Goal: Find specific page/section

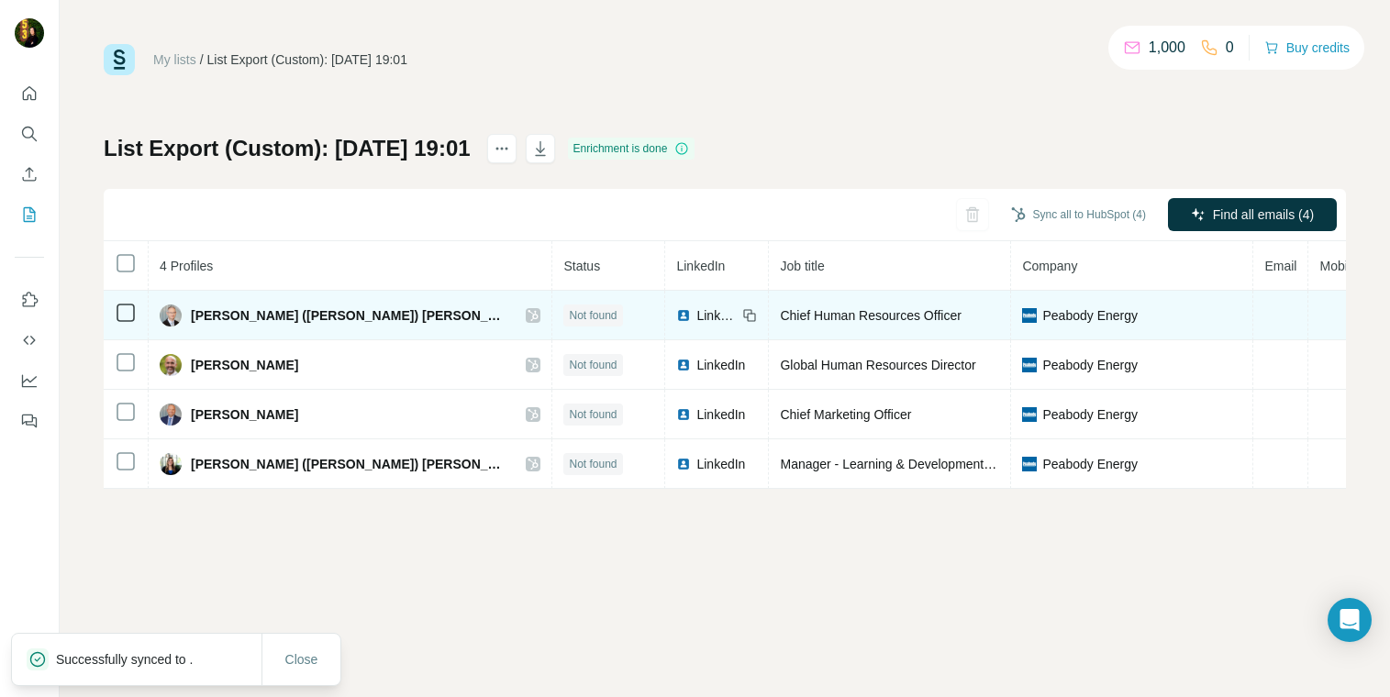
click at [529, 315] on icon at bounding box center [534, 315] width 10 height 11
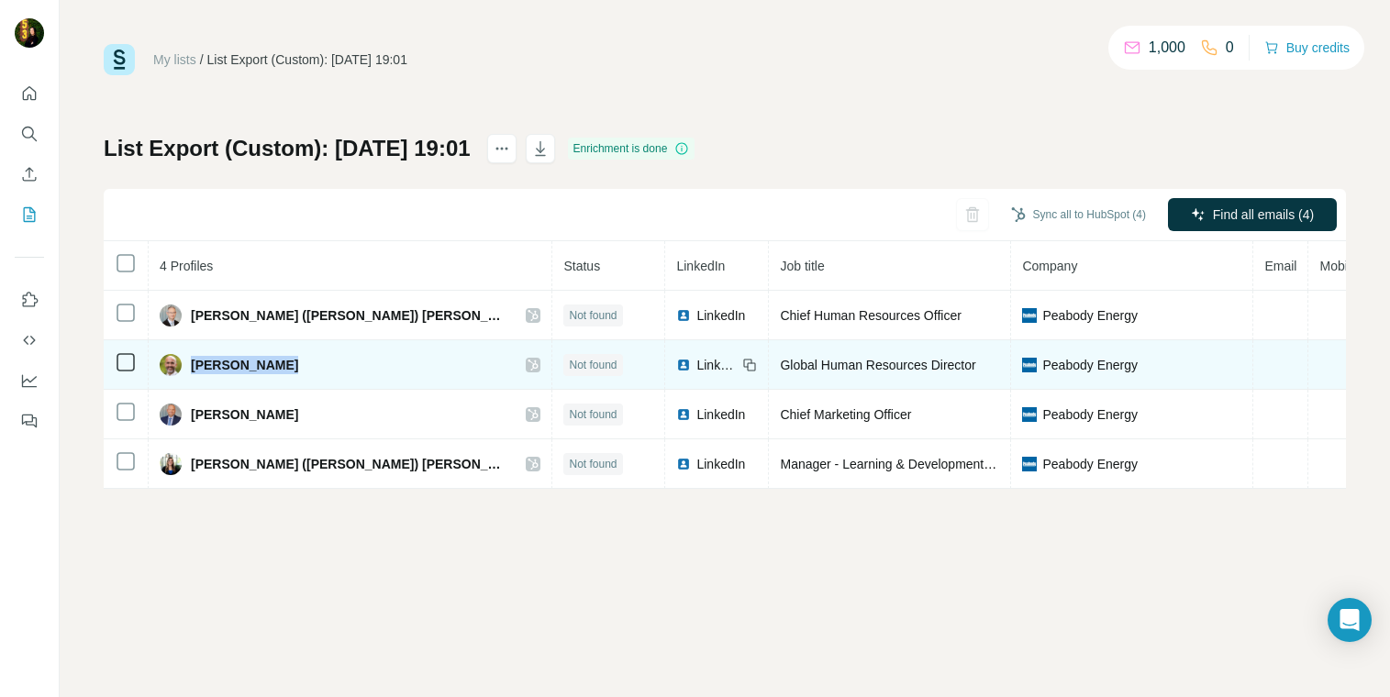
drag, startPoint x: 291, startPoint y: 366, endPoint x: 193, endPoint y: 366, distance: 98.2
click at [193, 366] on div "[PERSON_NAME]" at bounding box center [350, 365] width 381 height 22
copy span "[PERSON_NAME]"
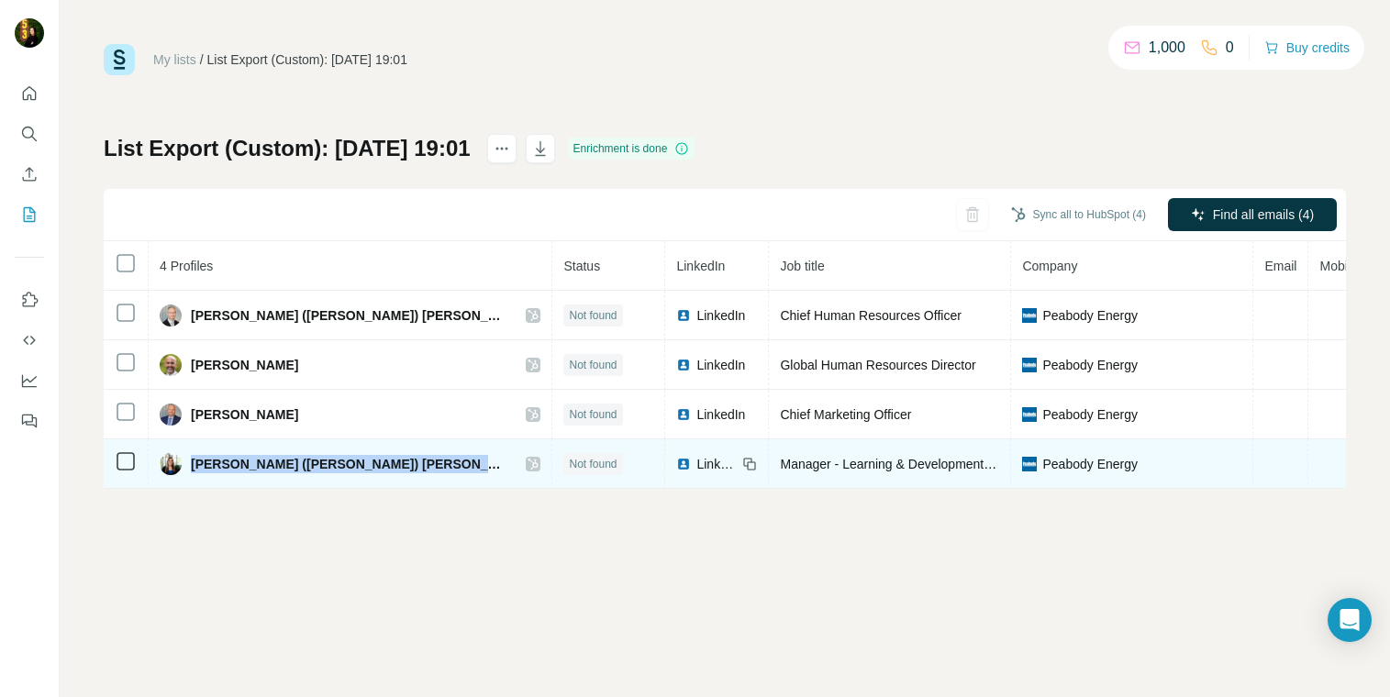
drag, startPoint x: 192, startPoint y: 463, endPoint x: 348, endPoint y: 469, distance: 156.1
click at [348, 469] on div "[PERSON_NAME] ([PERSON_NAME]) [PERSON_NAME]" at bounding box center [350, 464] width 381 height 22
copy div "[PERSON_NAME] ([PERSON_NAME]) [PERSON_NAME]"
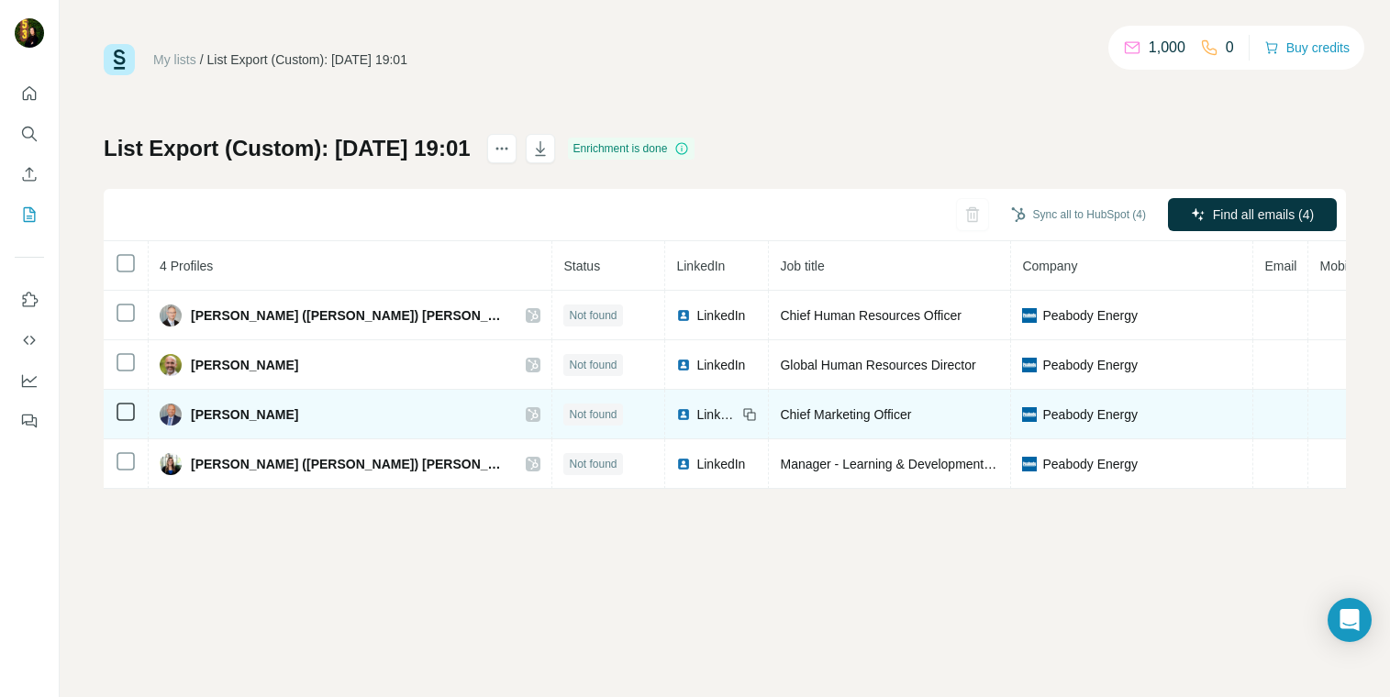
click at [529, 417] on icon at bounding box center [534, 414] width 10 height 11
